Goal: Task Accomplishment & Management: Manage account settings

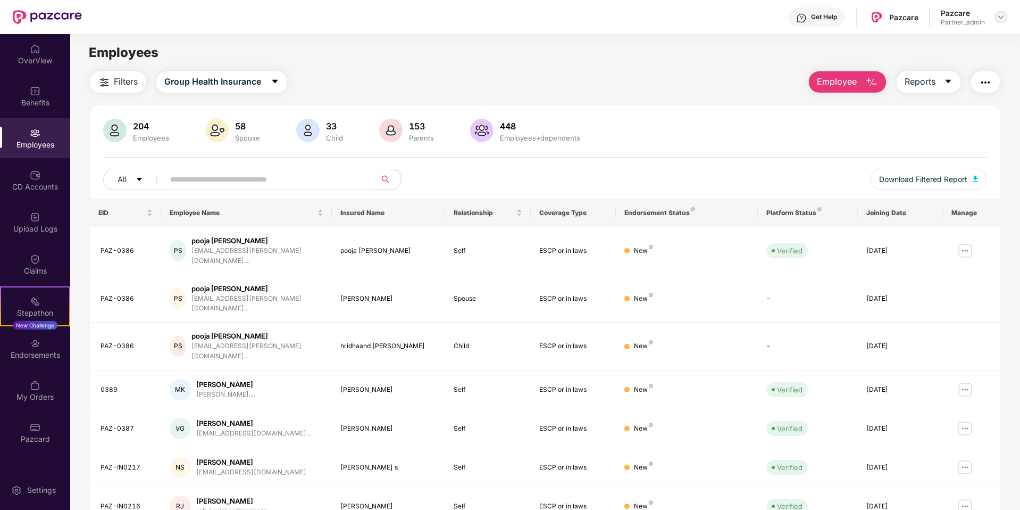
click at [997, 20] on img at bounding box center [1001, 17] width 9 height 9
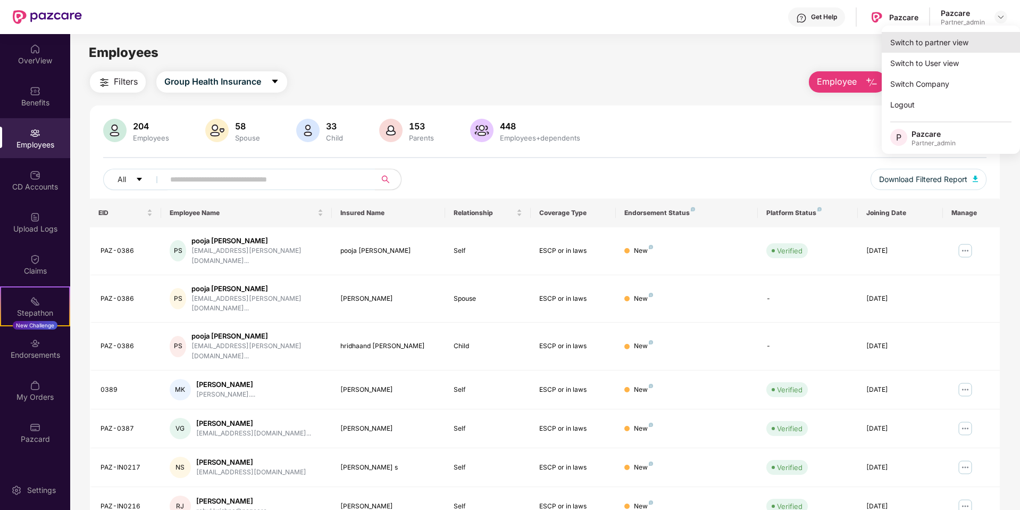
click at [976, 41] on div "Switch to partner view" at bounding box center [951, 42] width 138 height 21
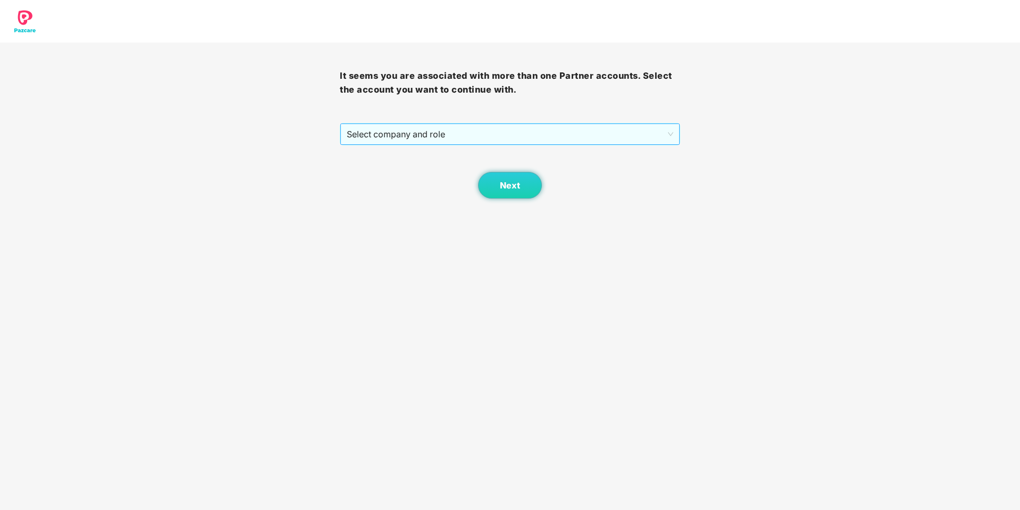
click at [644, 141] on span "Select company and role" at bounding box center [510, 134] width 326 height 20
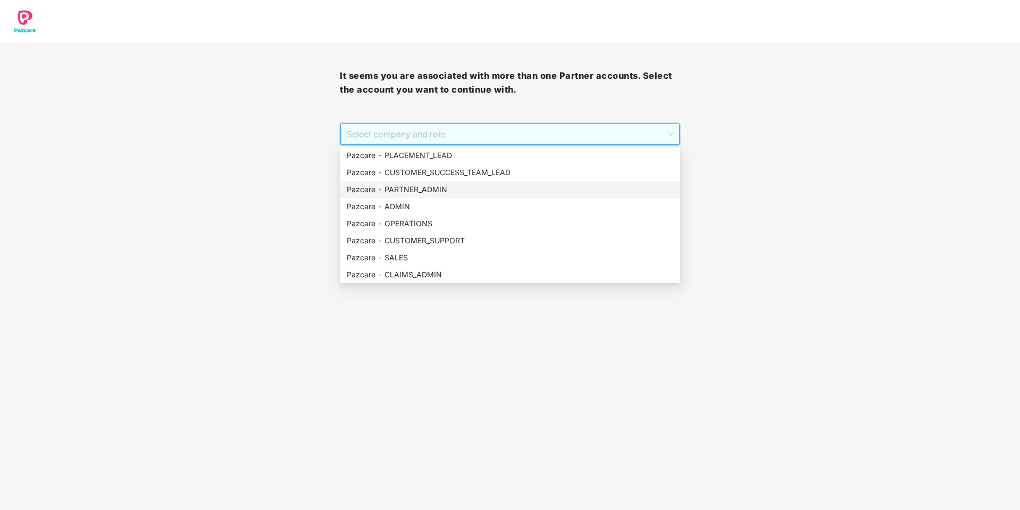
click at [450, 193] on div "Pazcare - PARTNER_ADMIN" at bounding box center [510, 190] width 327 height 12
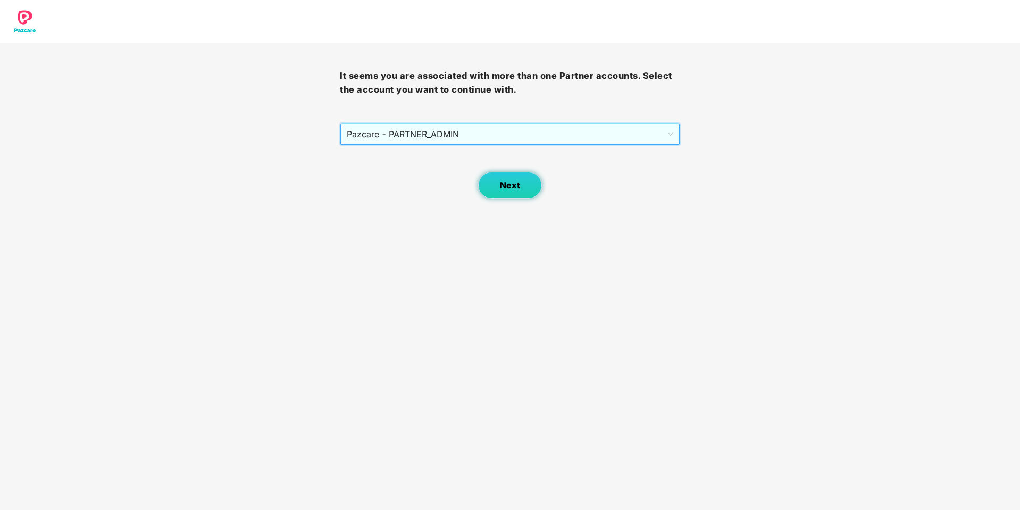
click at [508, 193] on button "Next" at bounding box center [510, 185] width 64 height 27
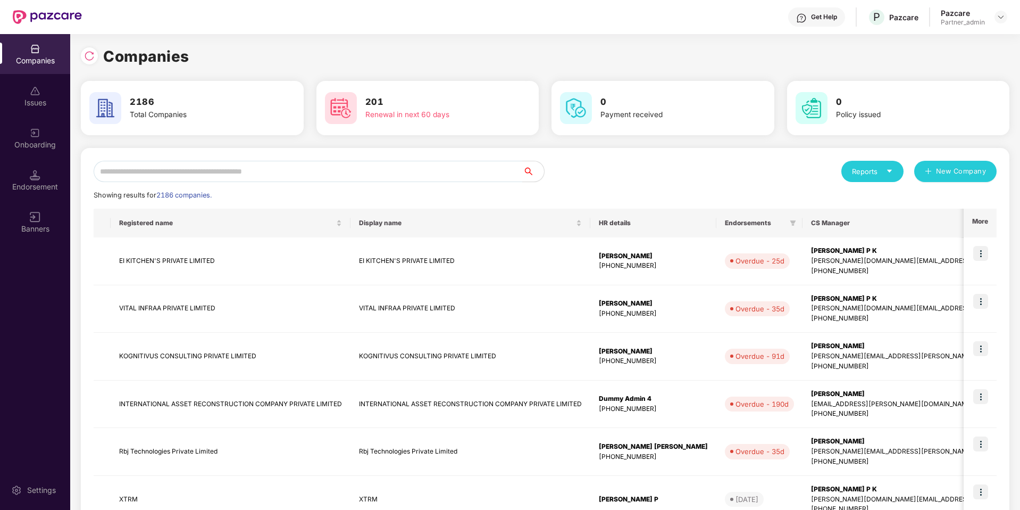
click at [52, 196] on div "Endorsement" at bounding box center [35, 180] width 70 height 40
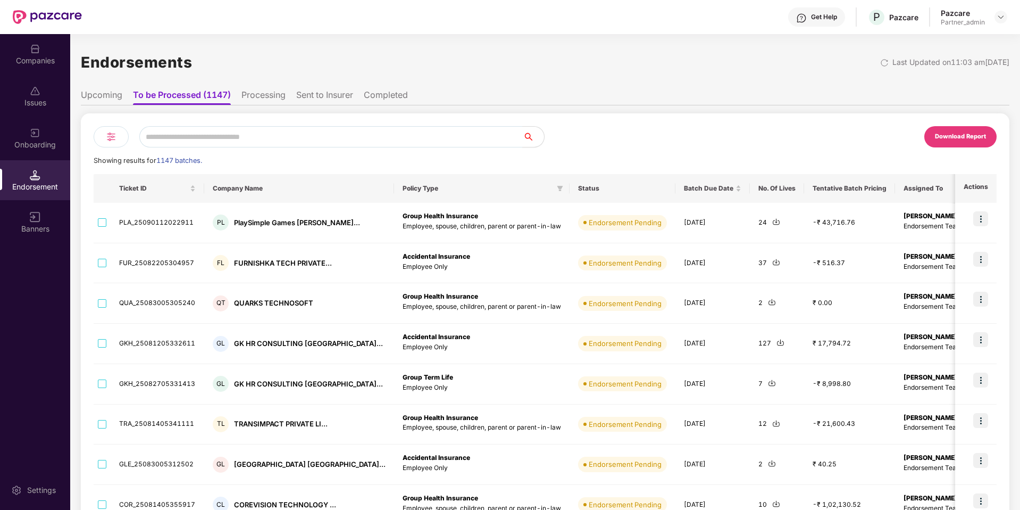
click at [107, 99] on li "Upcoming" at bounding box center [101, 96] width 41 height 15
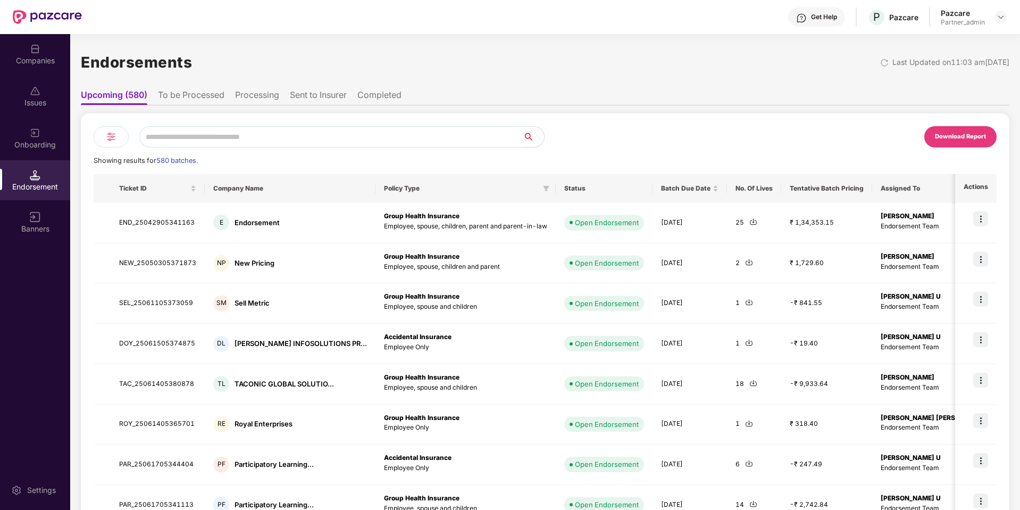
click at [187, 95] on li "To be Processed" at bounding box center [191, 96] width 66 height 15
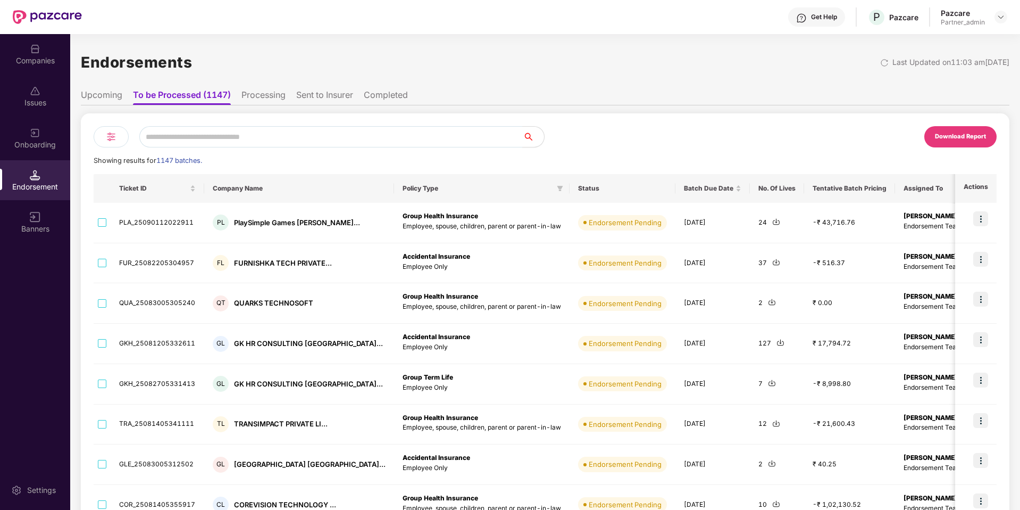
click at [261, 88] on ul "Upcoming To be Processed (1147) Processing Sent to Insurer Completed" at bounding box center [545, 94] width 929 height 21
click at [264, 93] on li "Processing" at bounding box center [263, 96] width 44 height 15
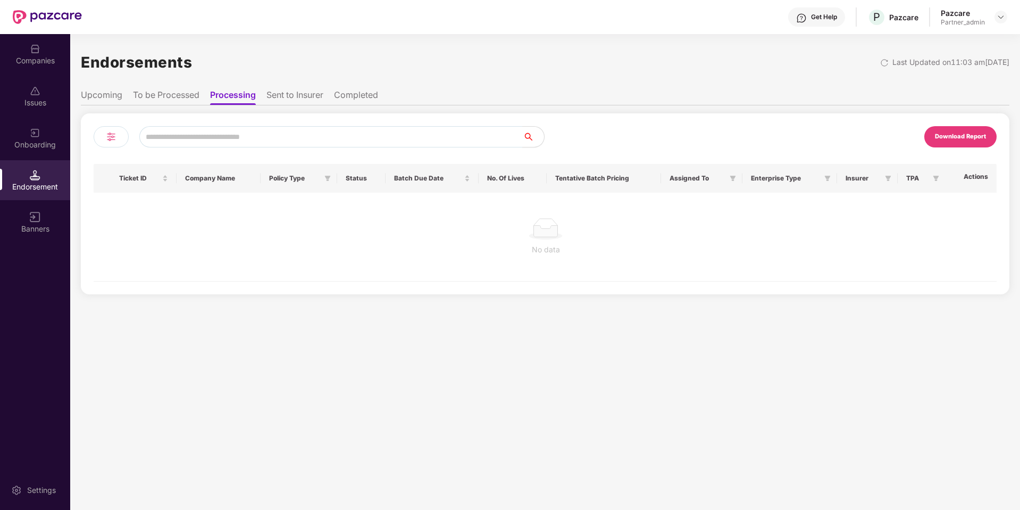
click at [286, 98] on li "Sent to Insurer" at bounding box center [294, 96] width 57 height 15
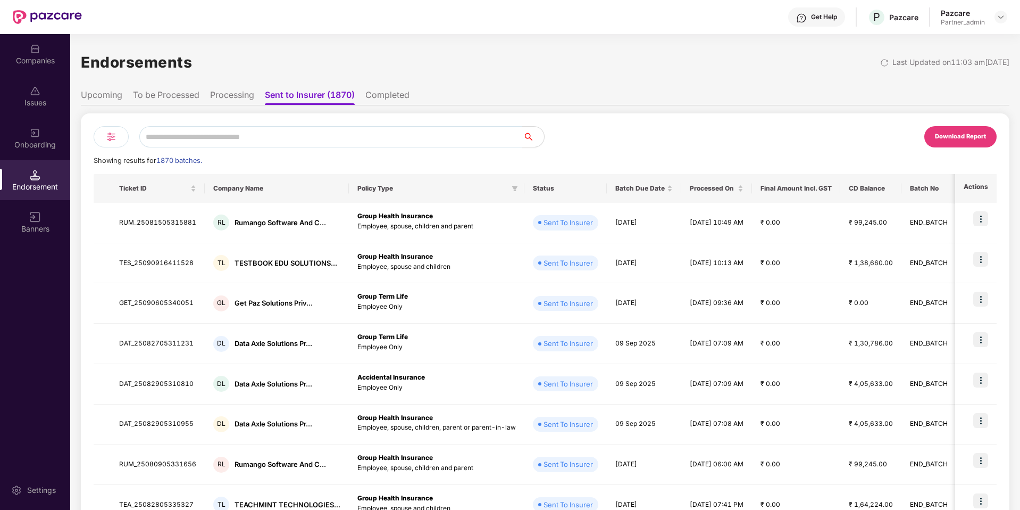
click at [107, 101] on li "Upcoming" at bounding box center [101, 96] width 41 height 15
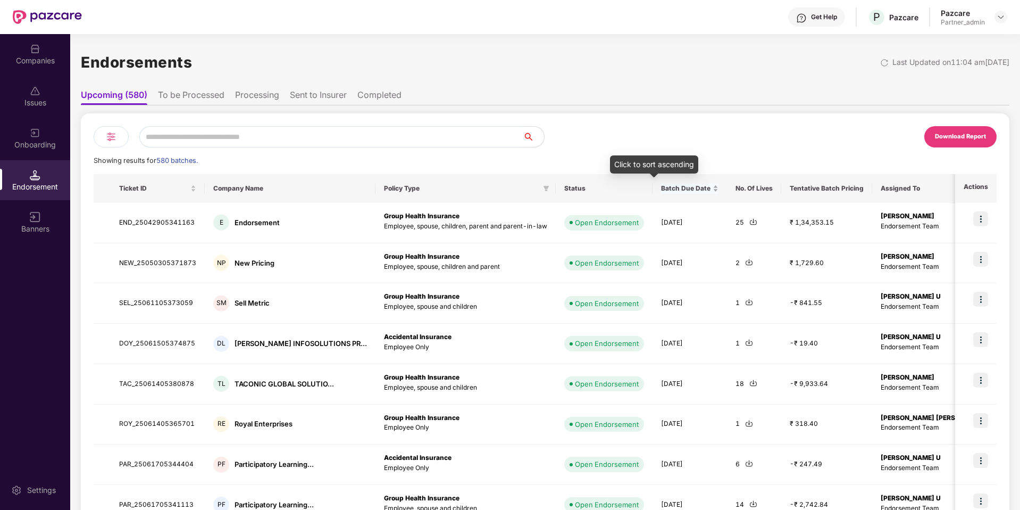
click at [661, 188] on span "Batch Due Date" at bounding box center [685, 188] width 49 height 9
click at [661, 190] on span "Batch Due Date" at bounding box center [685, 188] width 49 height 9
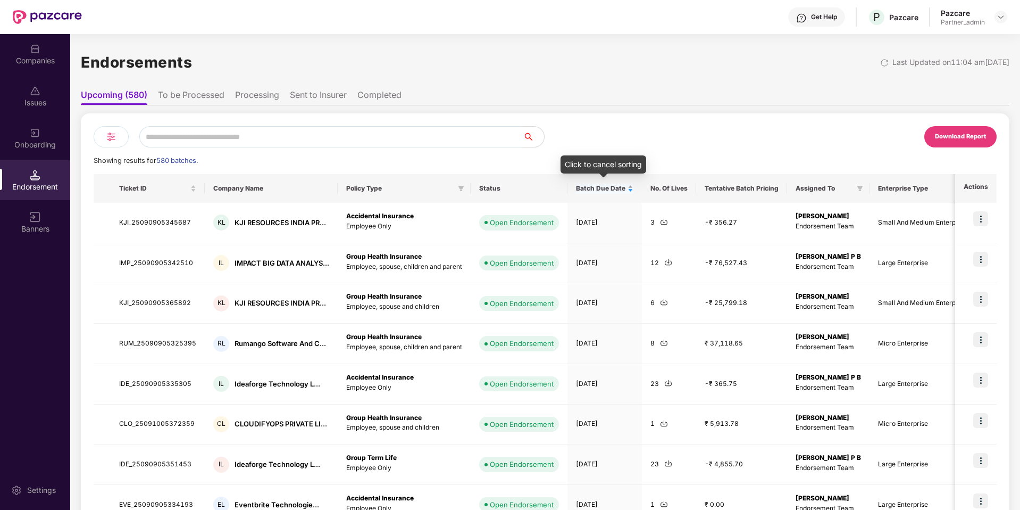
click at [609, 187] on span "Batch Due Date" at bounding box center [600, 188] width 49 height 9
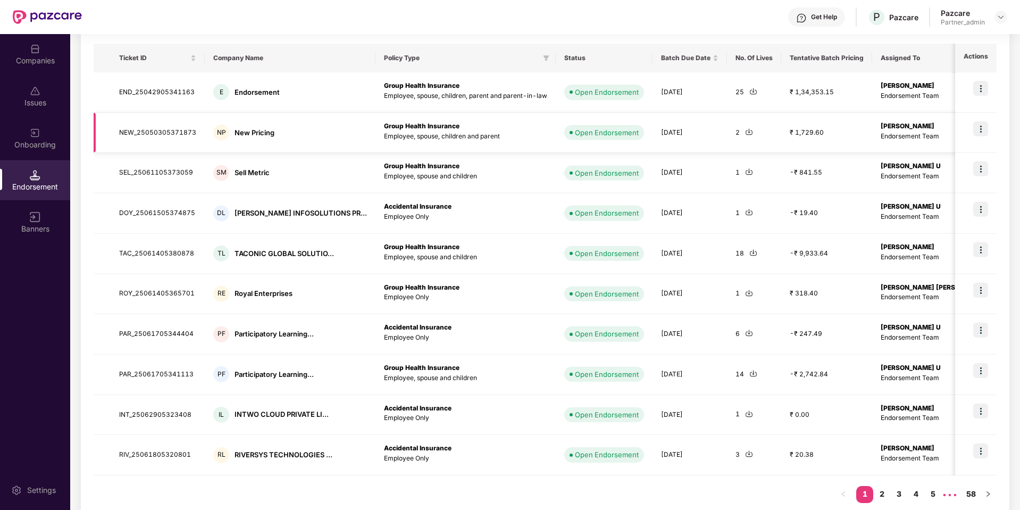
scroll to position [147, 0]
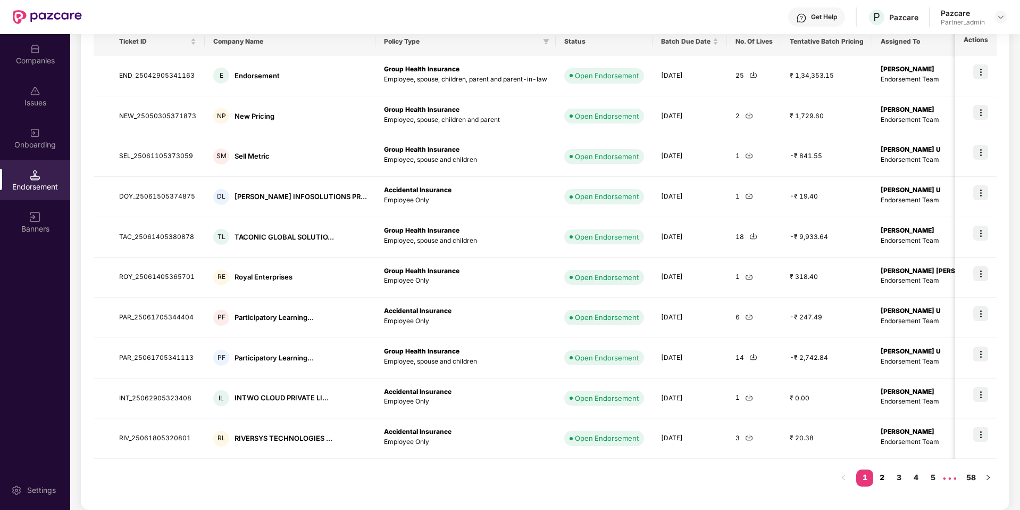
click at [881, 477] on link "2" at bounding box center [881, 477] width 17 height 16
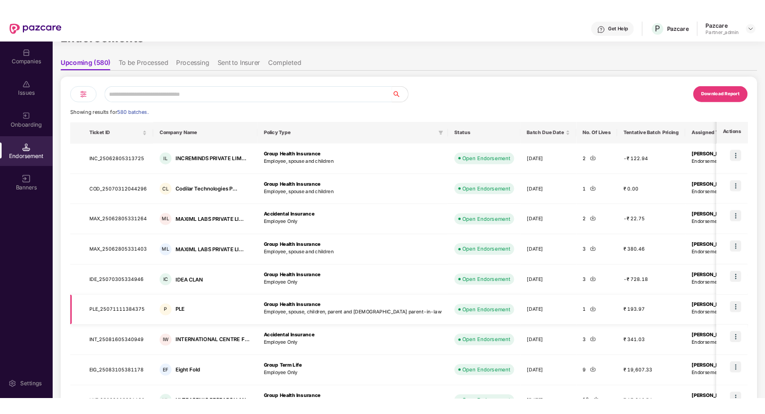
scroll to position [0, 0]
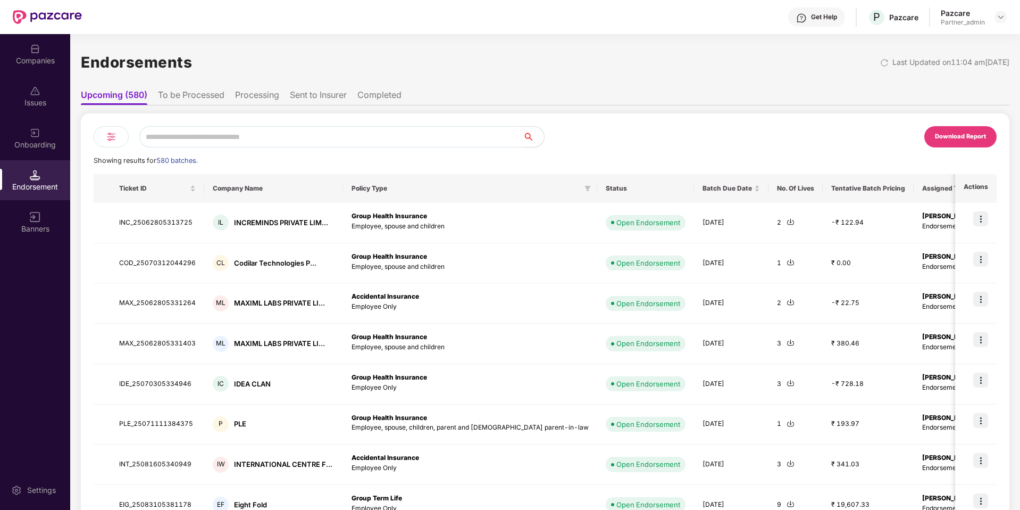
click at [203, 92] on li "To be Processed" at bounding box center [191, 96] width 66 height 15
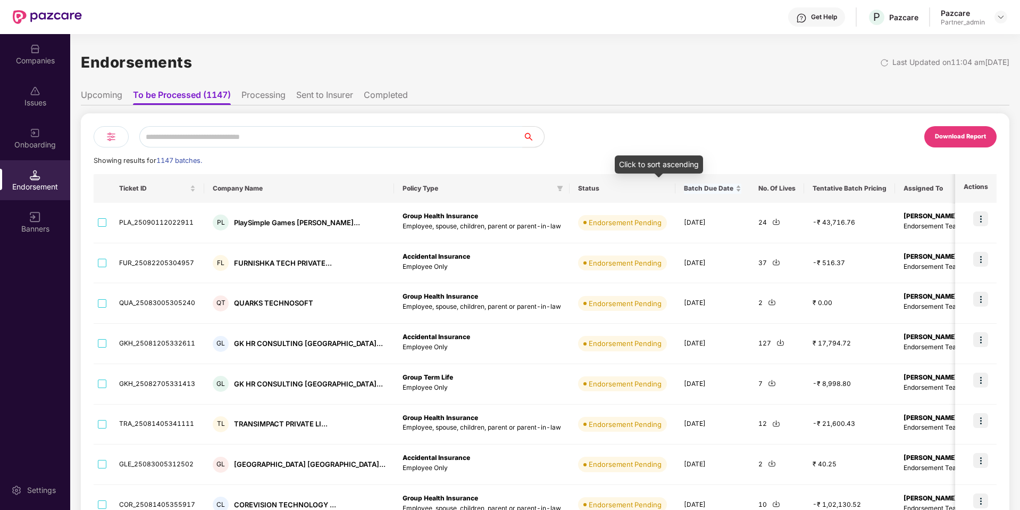
click at [684, 193] on div "Batch Due Date" at bounding box center [712, 189] width 57 height 10
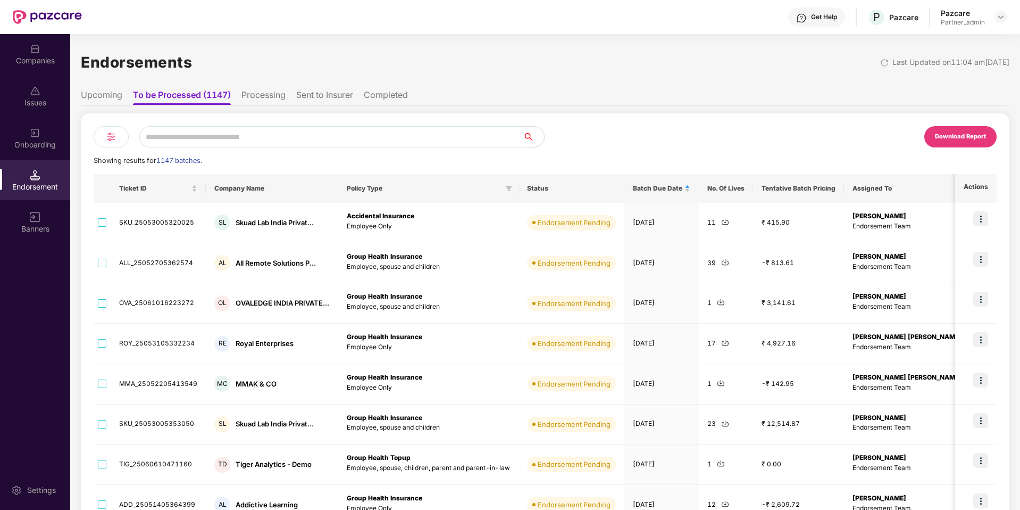
click at [326, 92] on li "Sent to Insurer" at bounding box center [324, 96] width 57 height 15
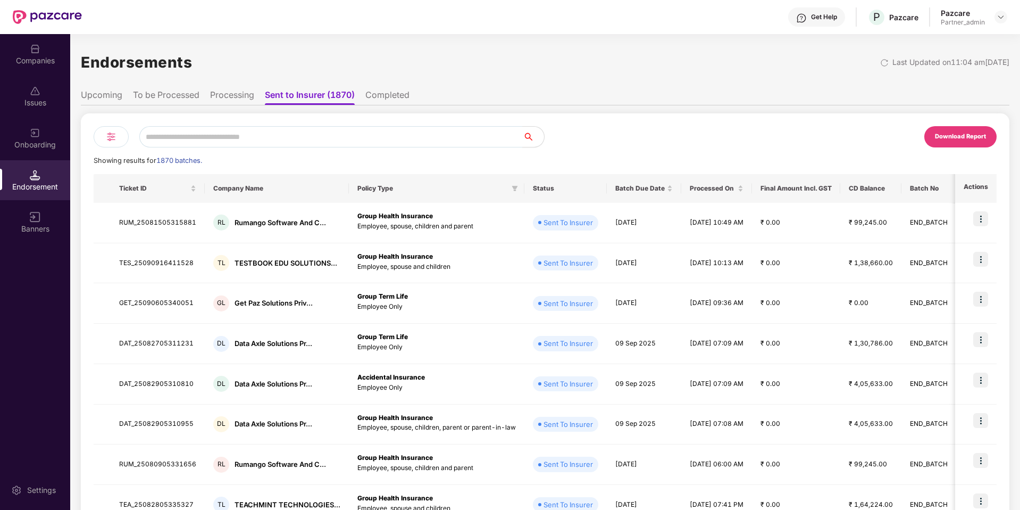
click at [362, 97] on ul "Upcoming To be Processed Processing Sent to Insurer (1870) Completed" at bounding box center [545, 94] width 929 height 21
click at [408, 97] on li "Completed" at bounding box center [387, 96] width 44 height 15
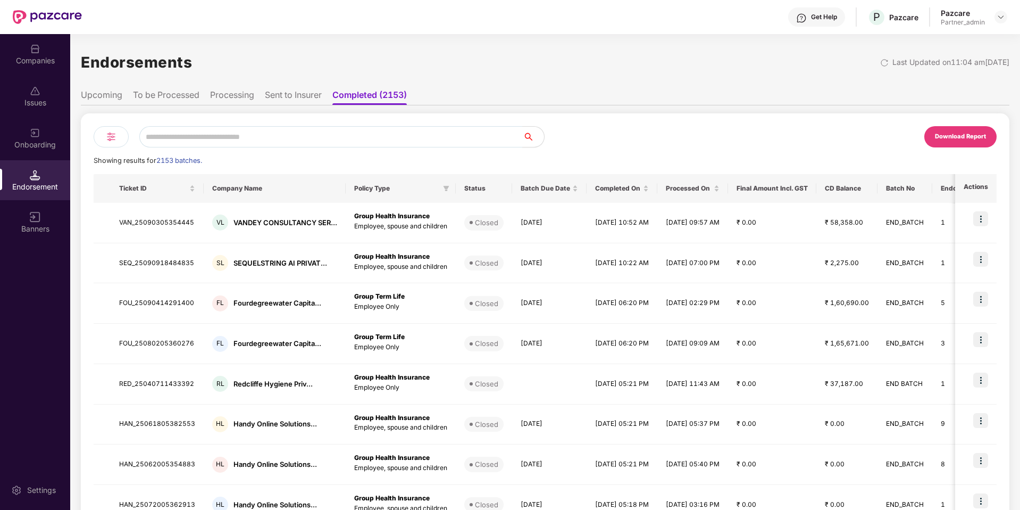
click at [113, 94] on li "Upcoming" at bounding box center [101, 96] width 41 height 15
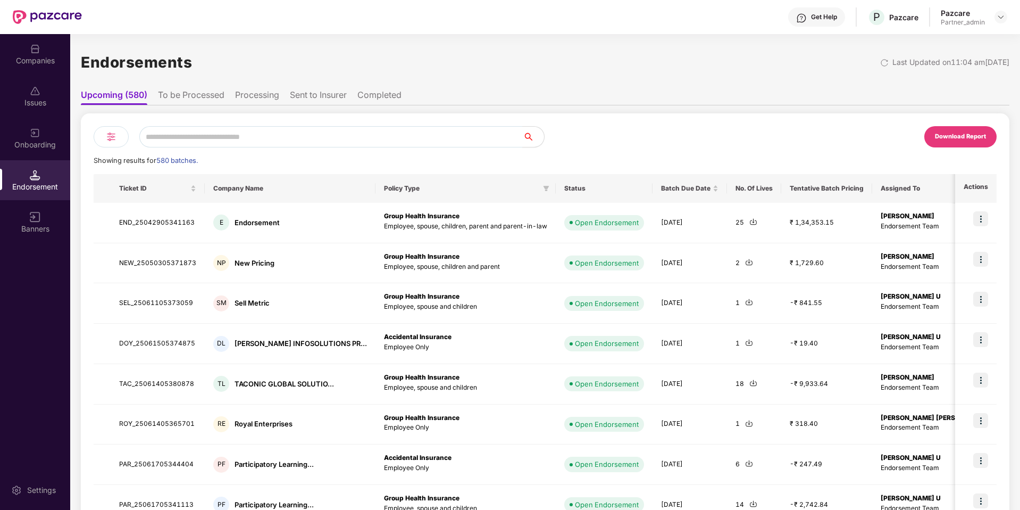
click at [947, 140] on div "Download Report" at bounding box center [960, 137] width 51 height 10
